Goal: Information Seeking & Learning: Learn about a topic

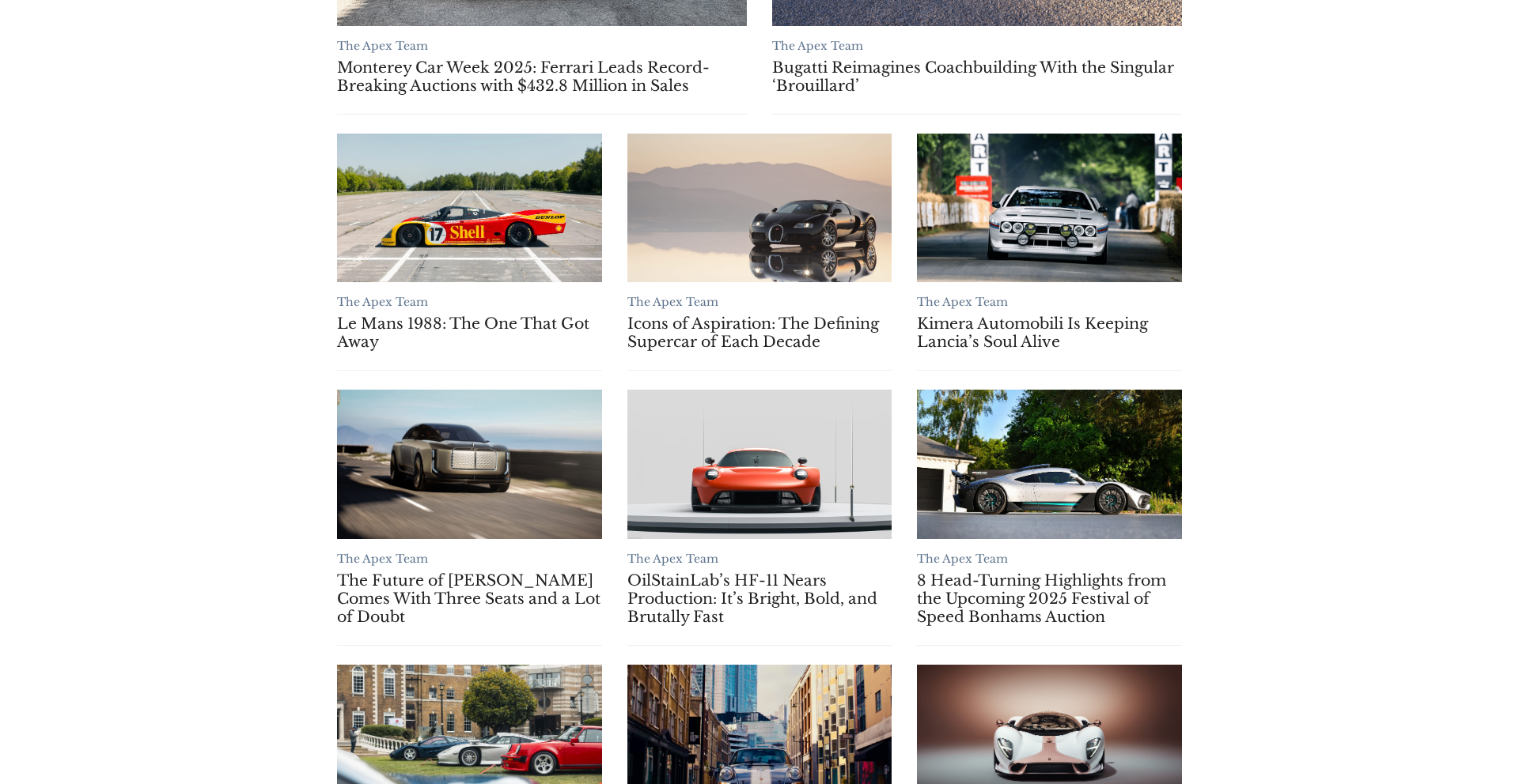
scroll to position [1103, 0]
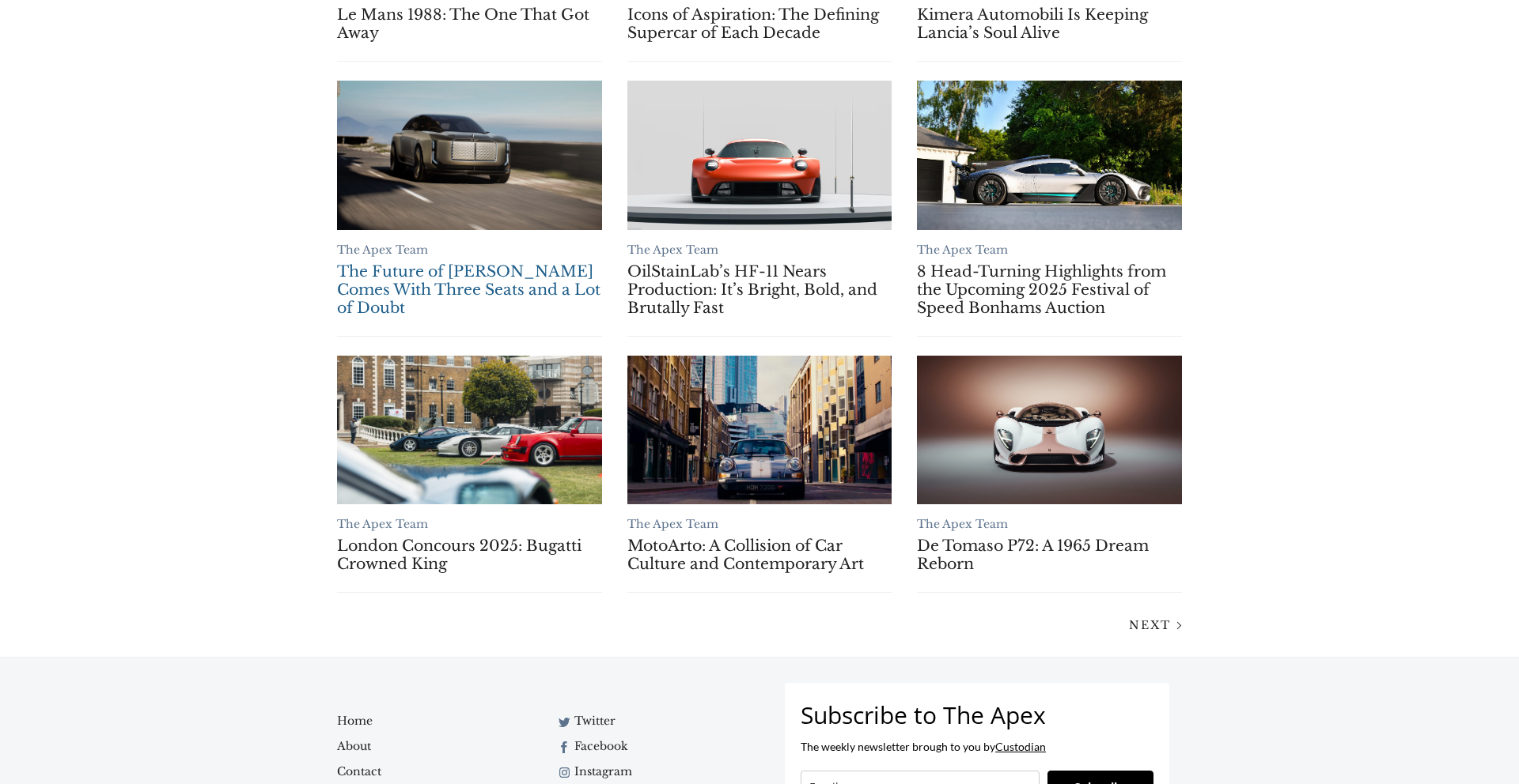
click at [480, 189] on link "The Future of Bentley Comes With Three Seats and a Lot of Doubt" at bounding box center [470, 155] width 265 height 149
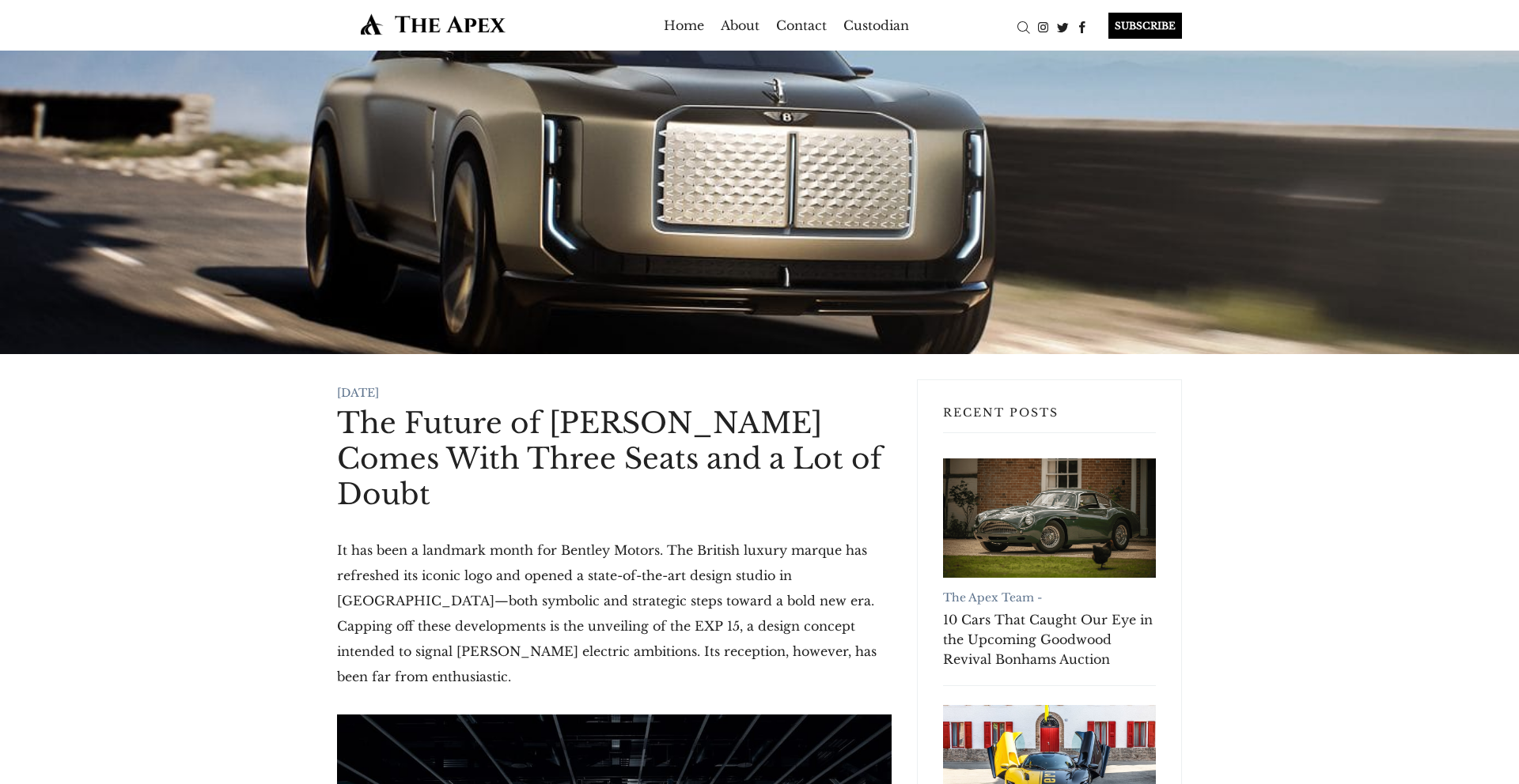
scroll to position [332, 0]
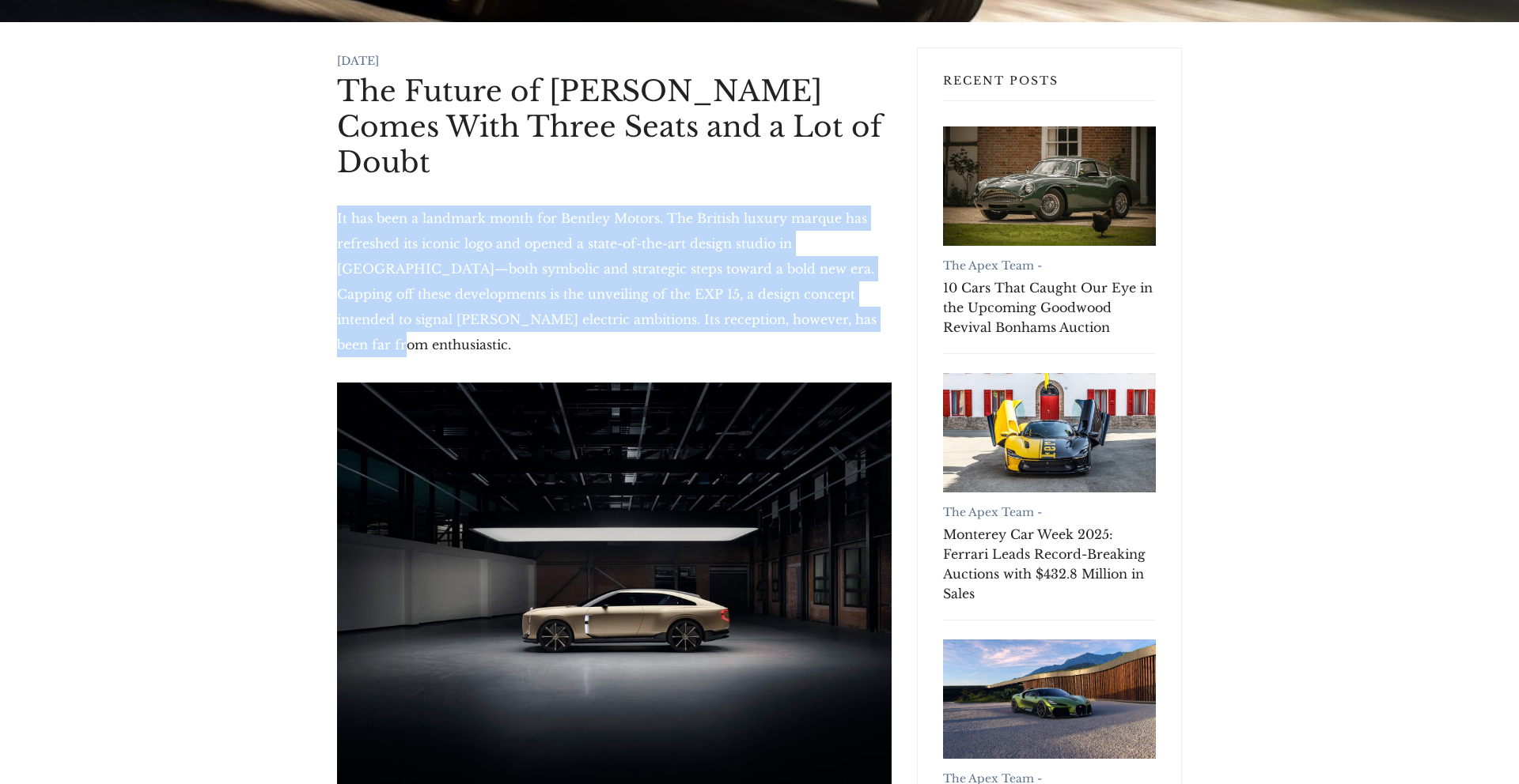
drag, startPoint x: 319, startPoint y: 172, endPoint x: 761, endPoint y: 278, distance: 454.5
copy p "It has been a landmark month for Bentley Motors. The British luxury marque has …"
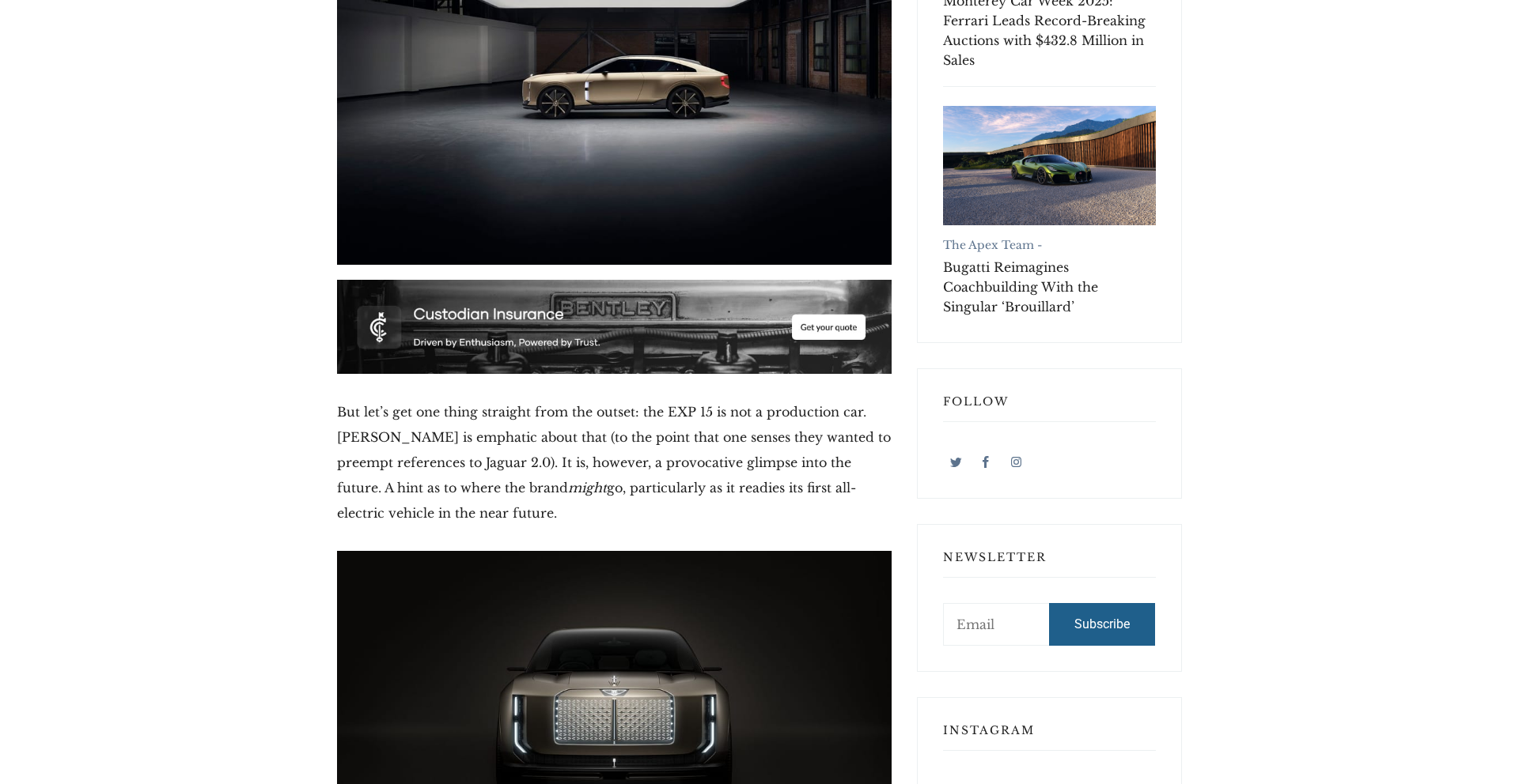
scroll to position [1006, 0]
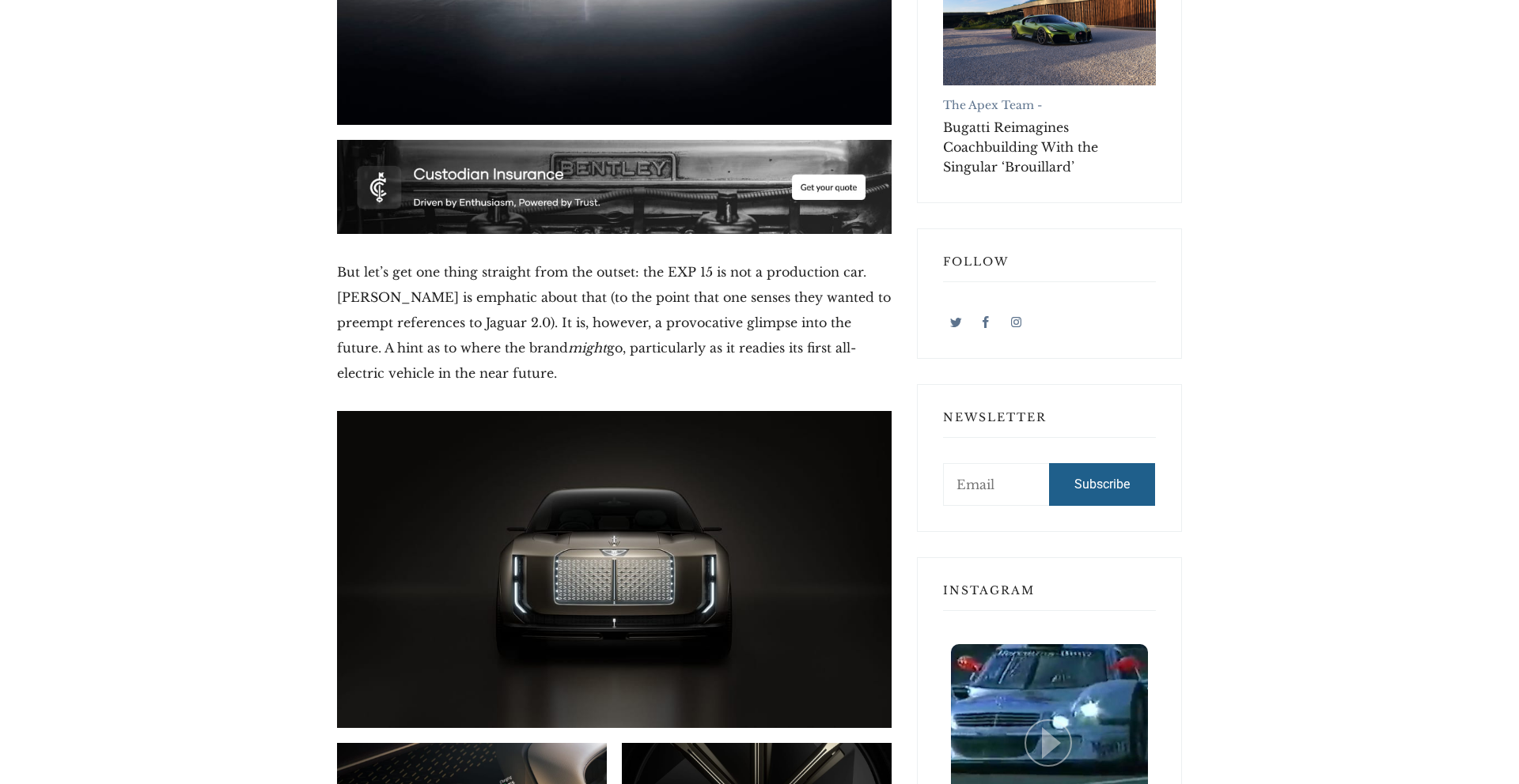
drag, startPoint x: 308, startPoint y: 211, endPoint x: 599, endPoint y: 300, distance: 304.3
copy p "But let’s get one thing straight from the outset: the EXP 15 is not a productio…"
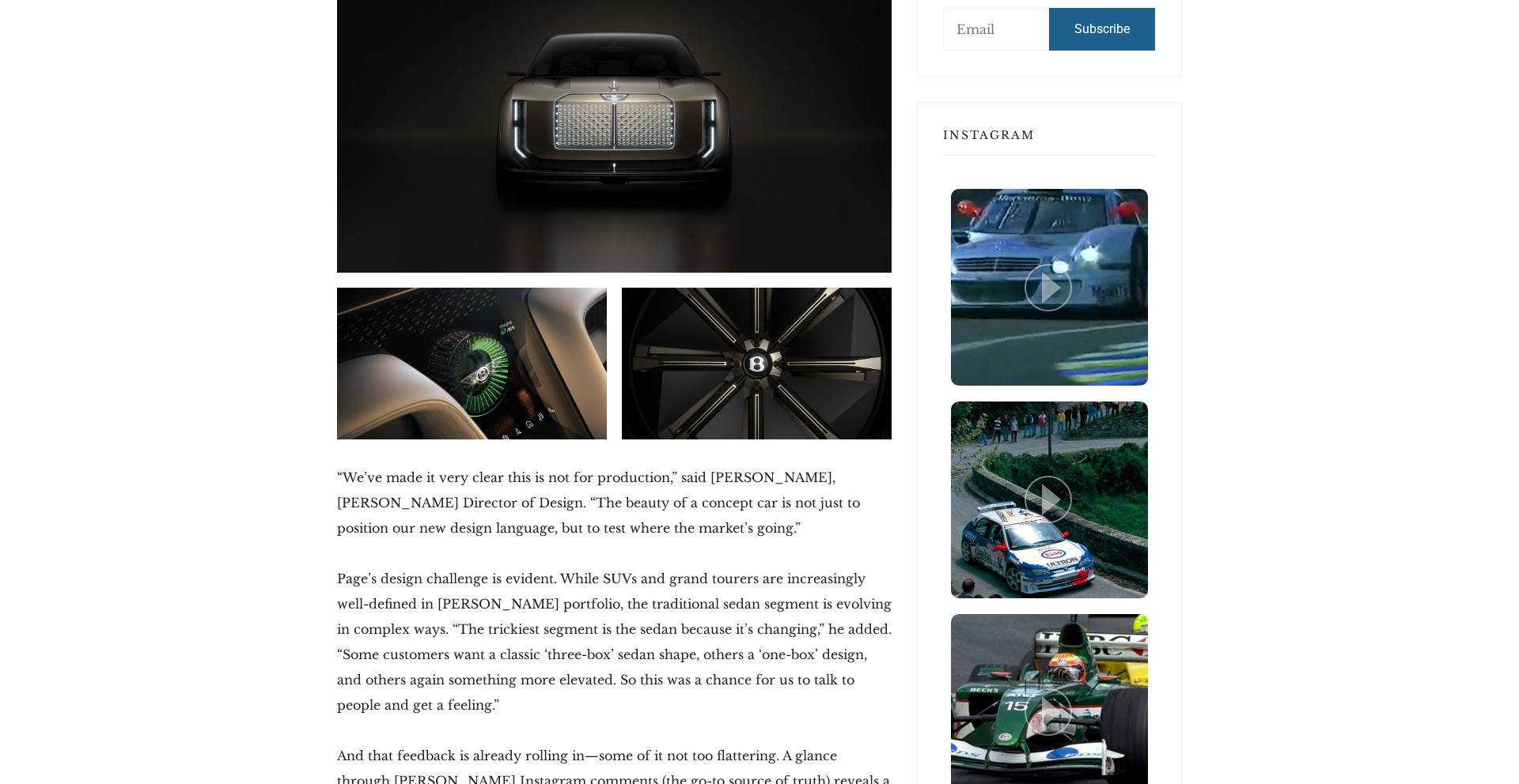
scroll to position [1499, 0]
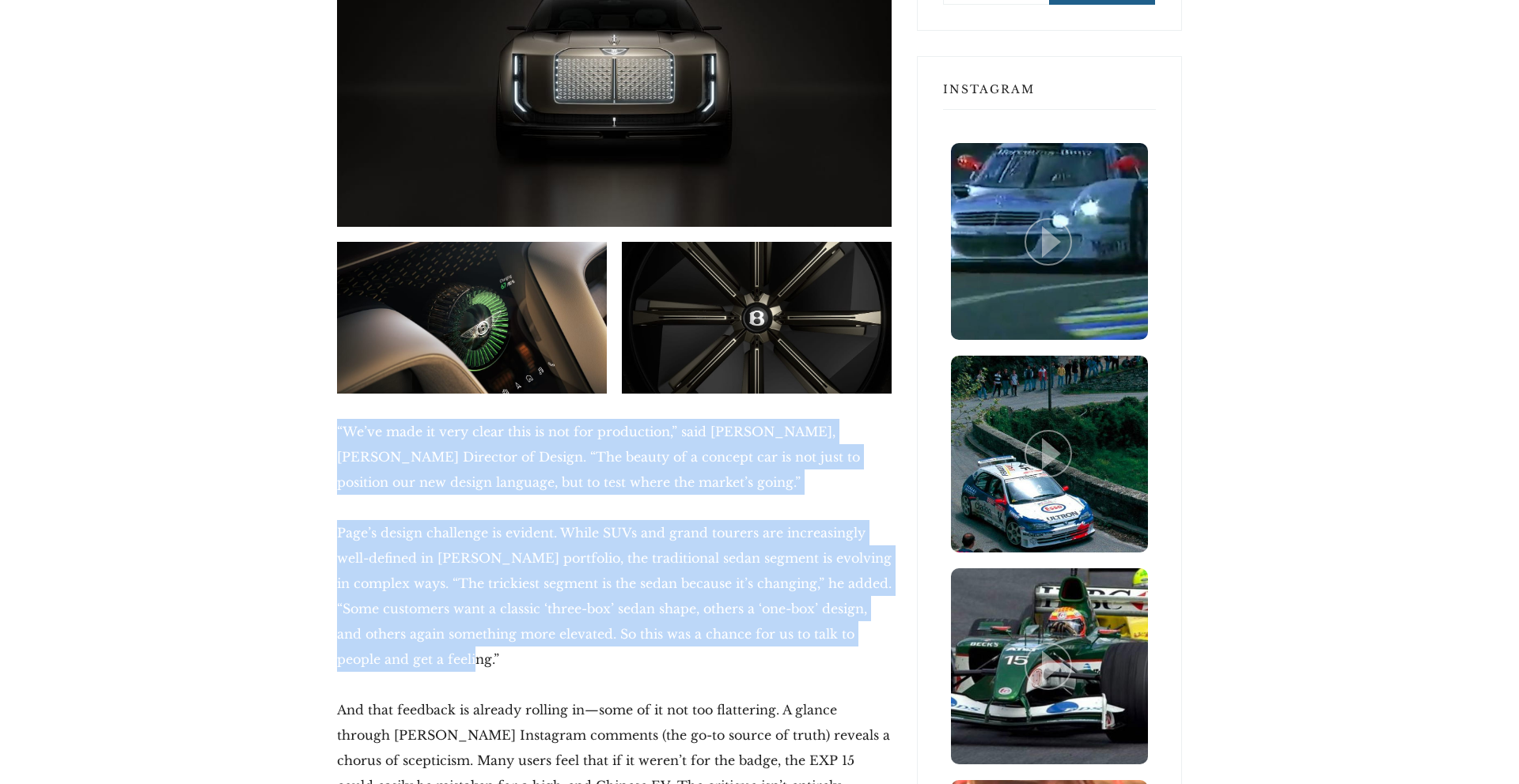
scroll to position [1834, 0]
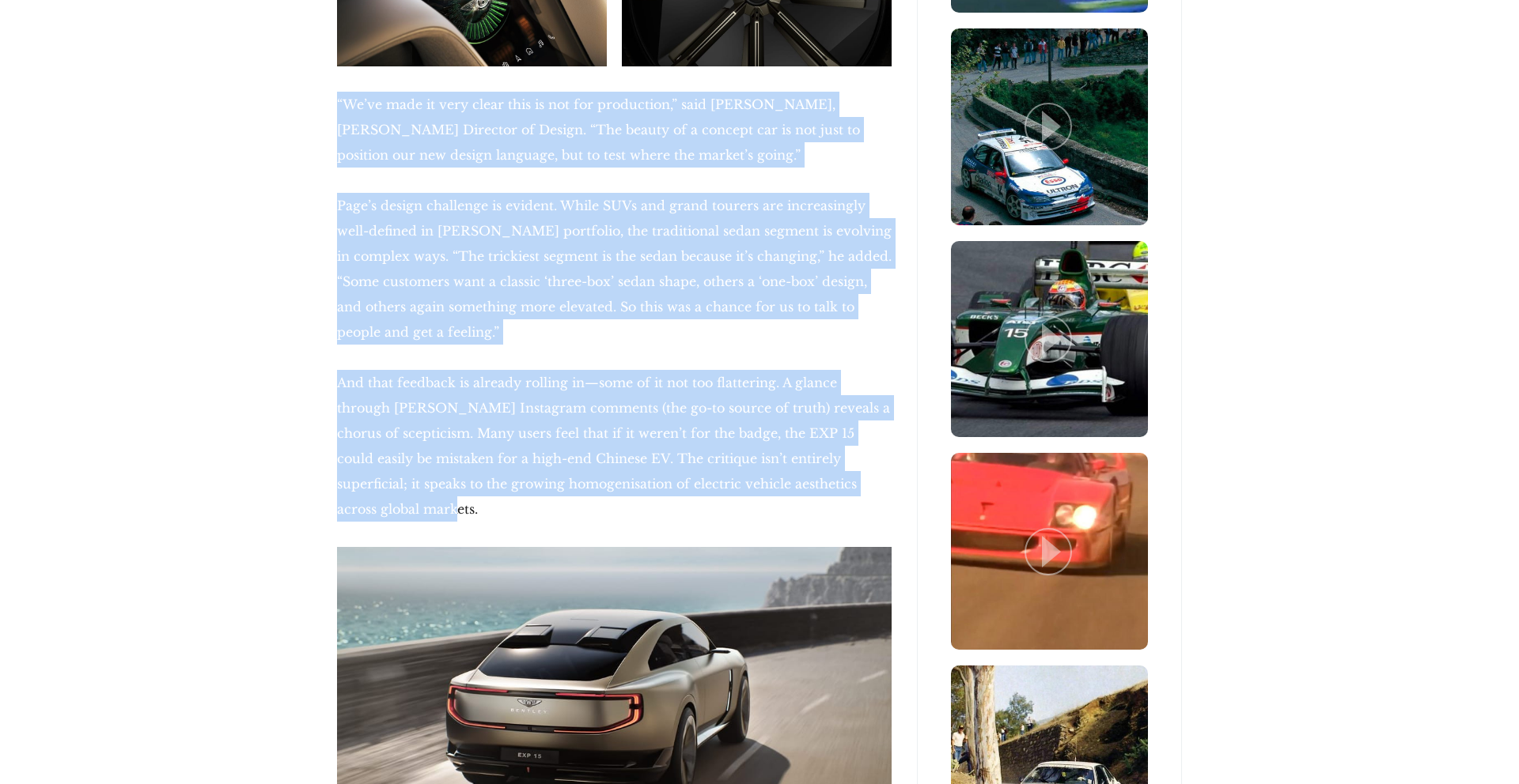
drag, startPoint x: 264, startPoint y: 378, endPoint x: 857, endPoint y: 431, distance: 595.4
copy div "“We’ve made it very clear this is not for production,” said Robin Page, Bentley…"
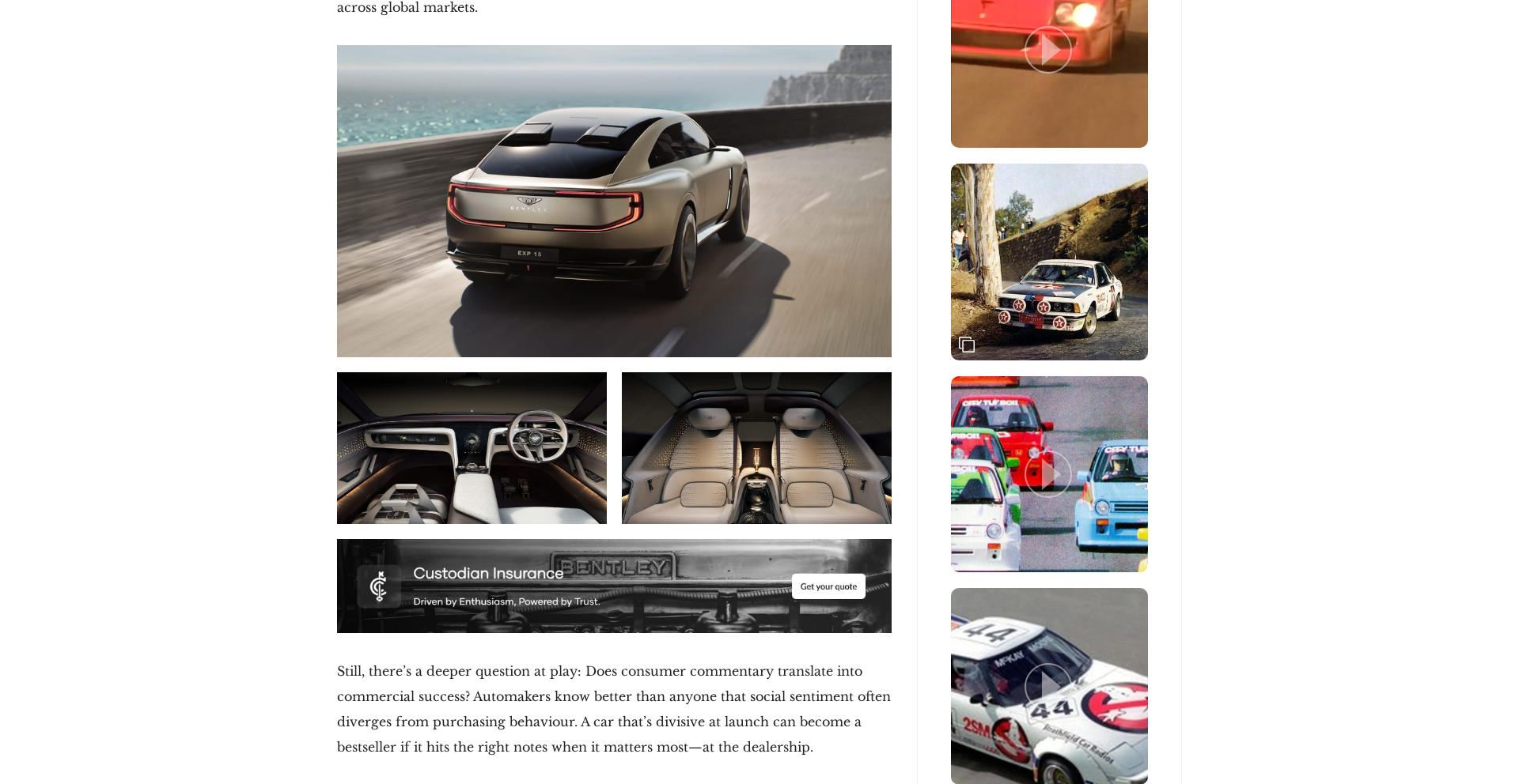
scroll to position [2433, 0]
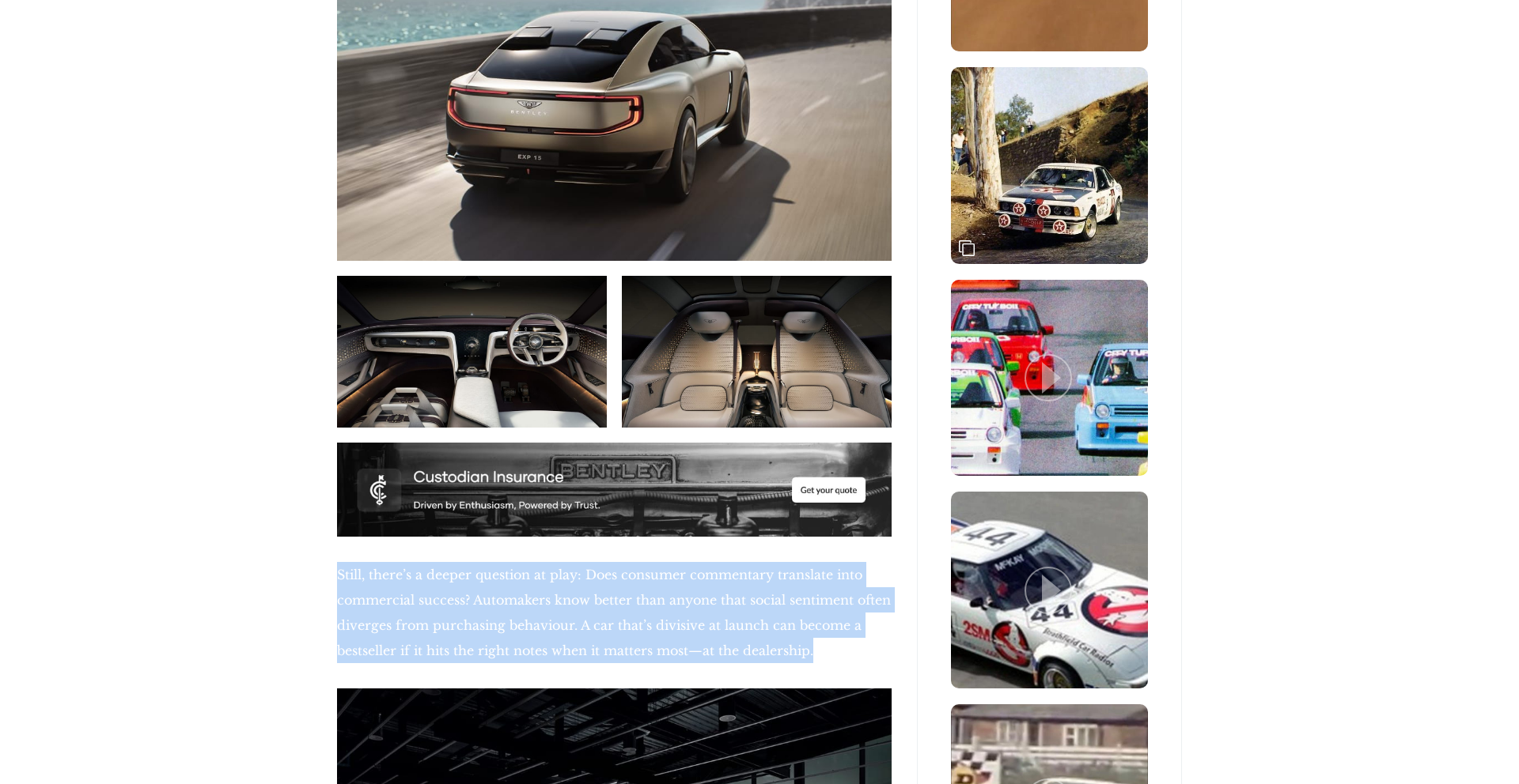
drag, startPoint x: 328, startPoint y: 486, endPoint x: 828, endPoint y: 568, distance: 506.7
click at [828, 568] on div "11 Jul 2025 The Future of Bentley Comes With Three Seats and a Lot of Doubt It …" at bounding box center [615, 694] width 580 height 5496
copy p "Still, there’s a deeper question at play: Does consumer commentary translate in…"
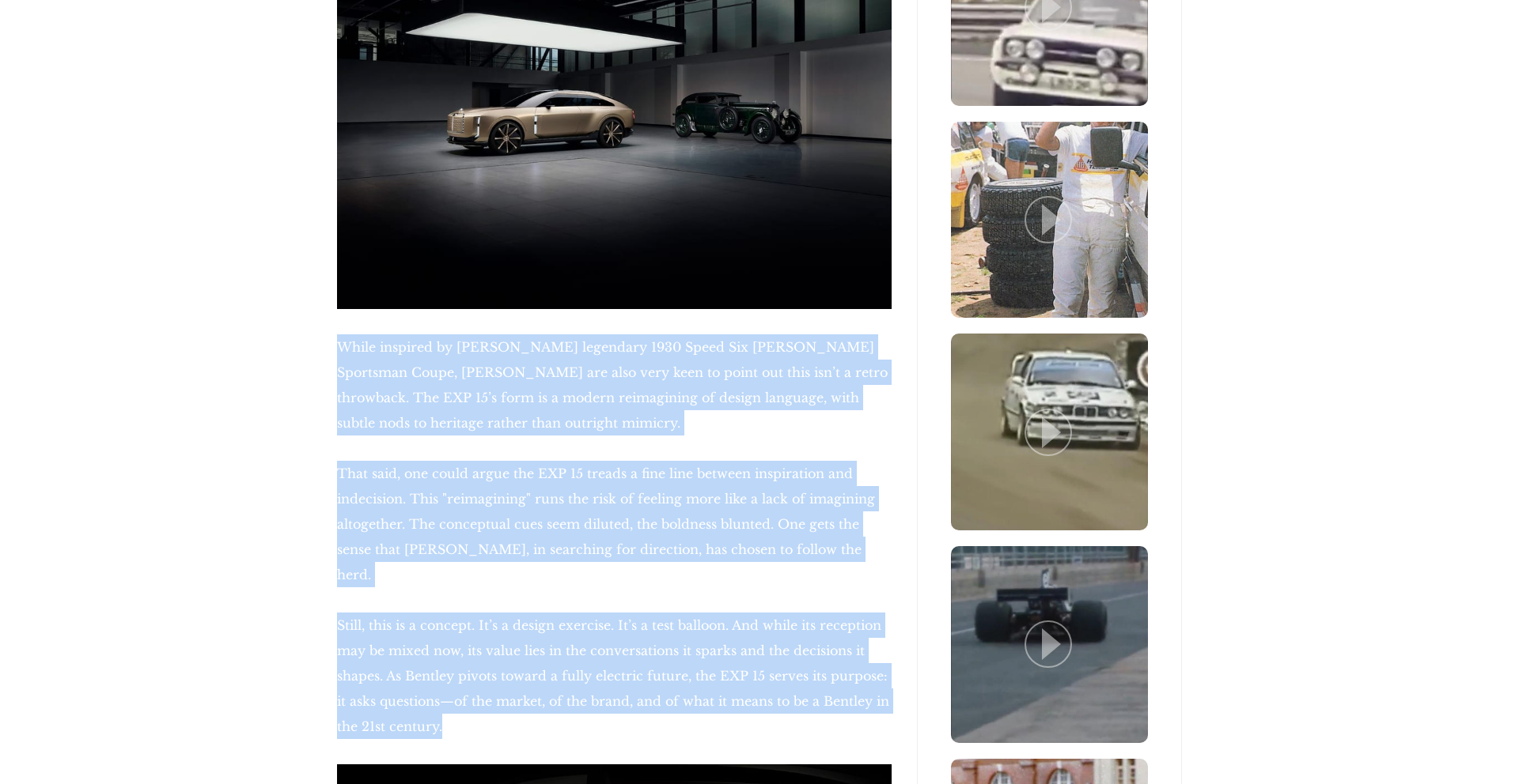
scroll to position [3230, 0]
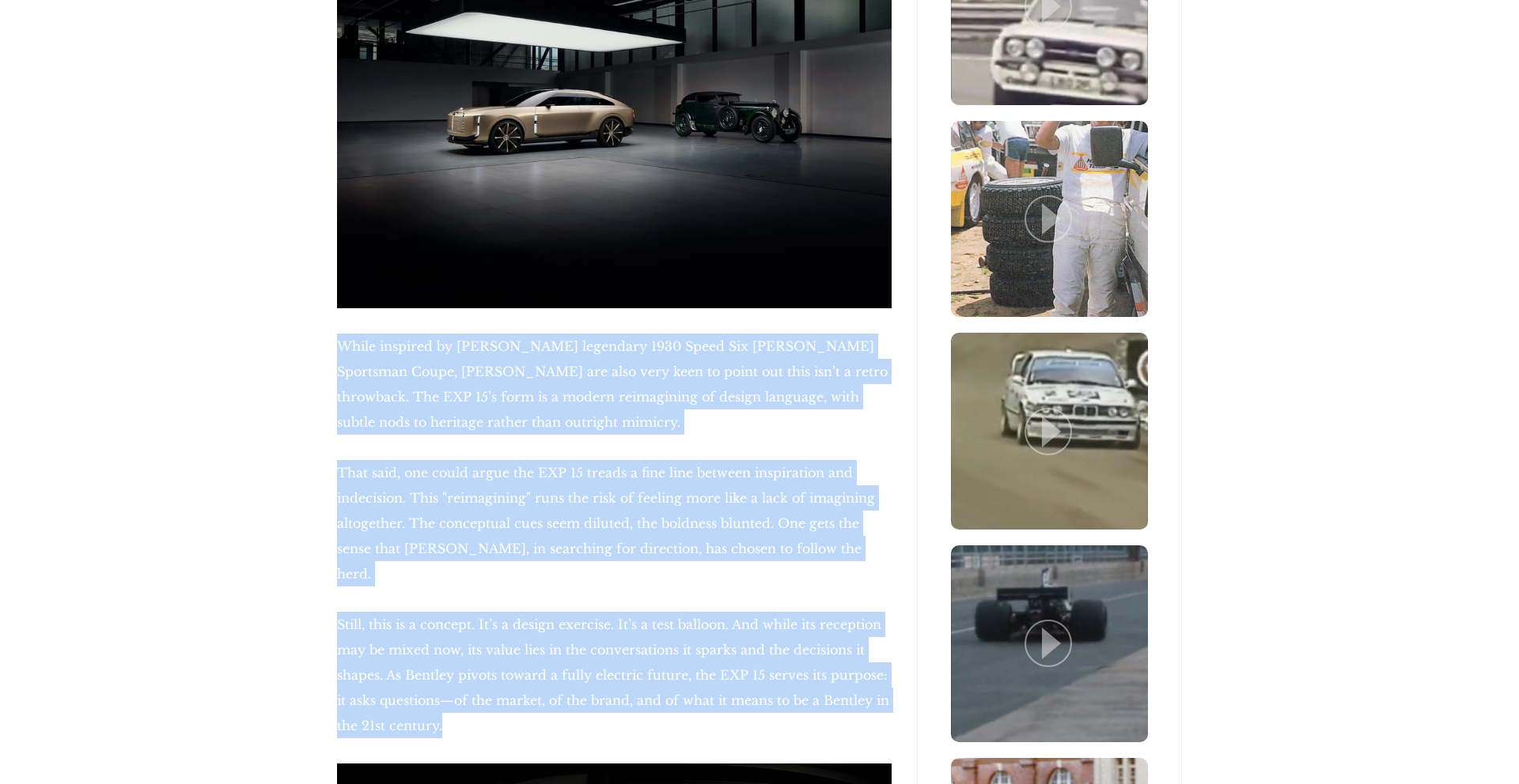
drag, startPoint x: 302, startPoint y: 387, endPoint x: 537, endPoint y: 632, distance: 339.5
click at [537, 632] on div "11 Jul 2025 The Future of Bentley Comes With Three Seats and a Lot of Doubt It …" at bounding box center [759, 79] width 1519 height 5909
copy div "While inspired by Bentley’s legendary 1930 Speed Six Gurney Nutting Sportsman C…"
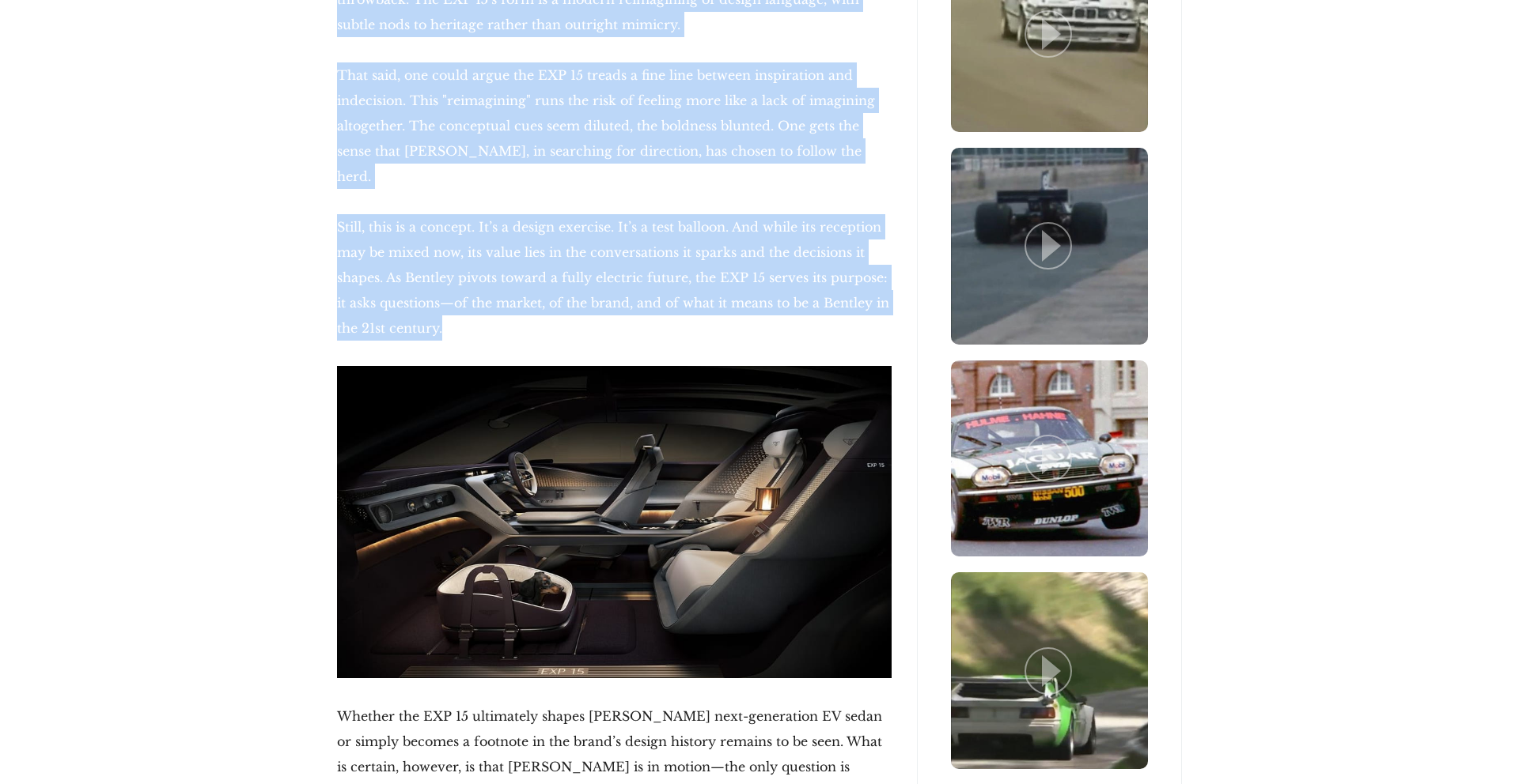
scroll to position [3857, 0]
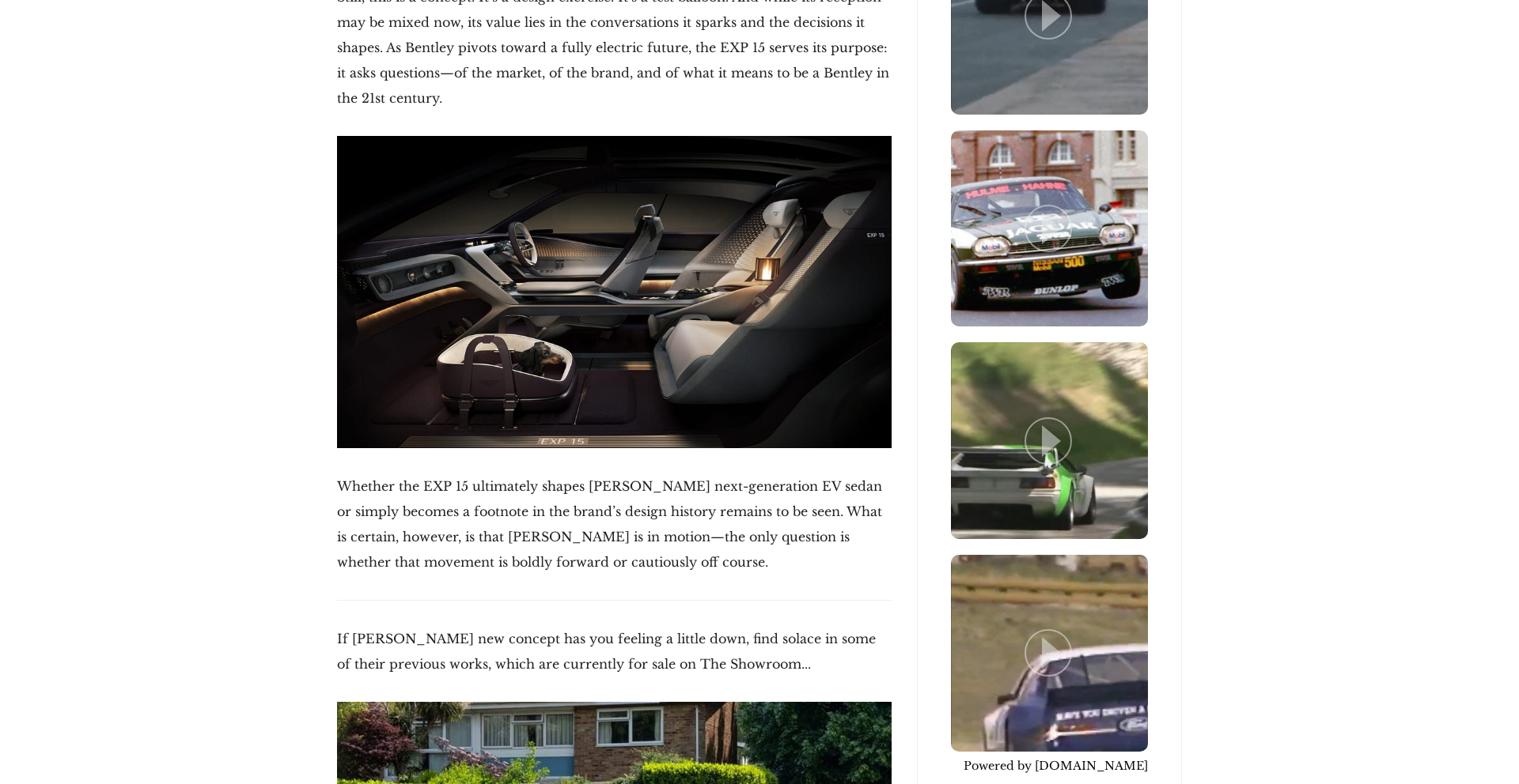
click at [341, 474] on p "Whether the EXP 15 ultimately shapes Bentley’s next-generation EV sedan or simp…" at bounding box center [615, 525] width 555 height 101
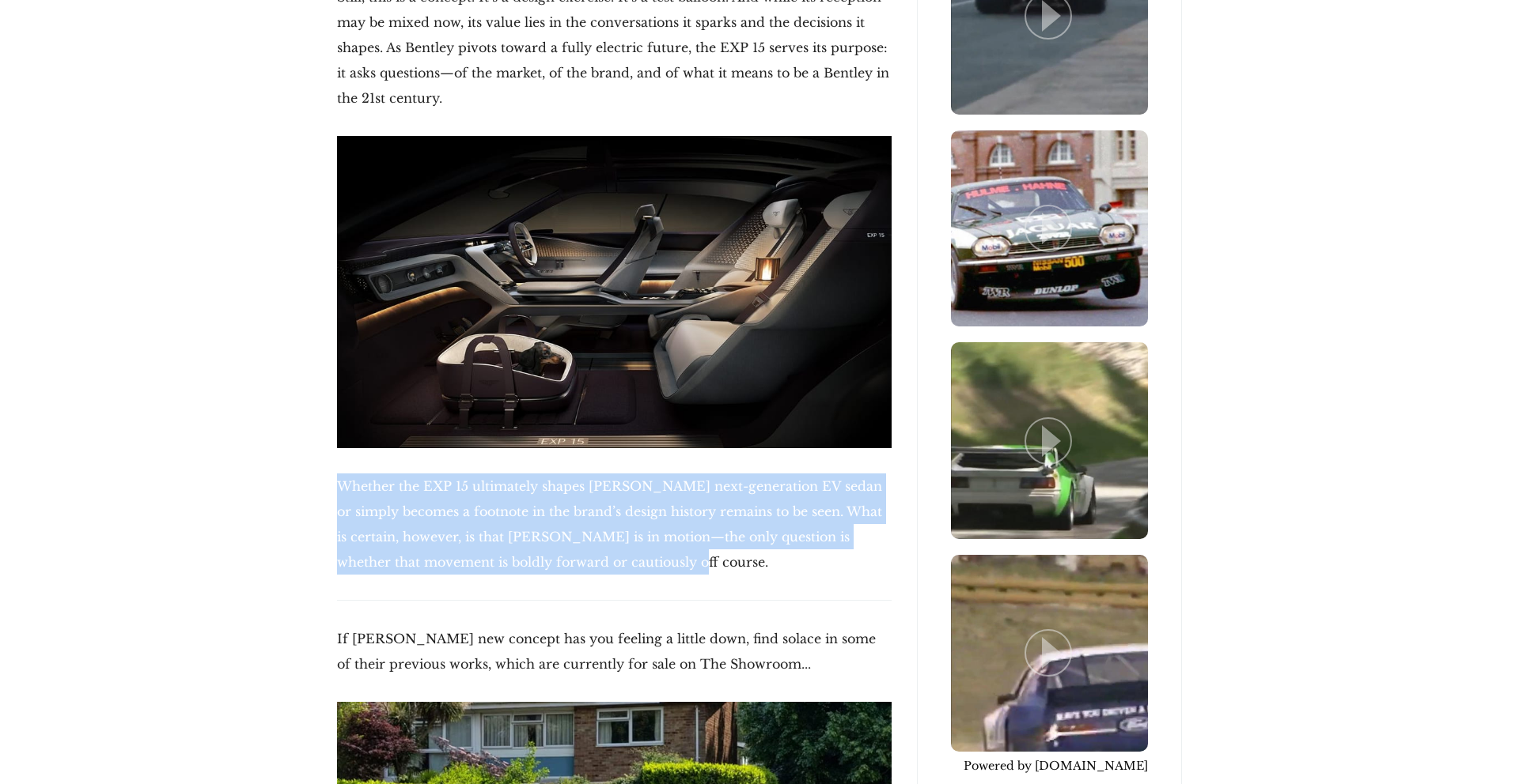
drag, startPoint x: 338, startPoint y: 376, endPoint x: 624, endPoint y: 449, distance: 295.2
click at [624, 474] on p "Whether the EXP 15 ultimately shapes Bentley’s next-generation EV sedan or simp…" at bounding box center [615, 525] width 555 height 101
copy p "Whether the EXP 15 ultimately shapes Bentley’s next-generation EV sedan or simp…"
